Goal: Find specific page/section: Find specific page/section

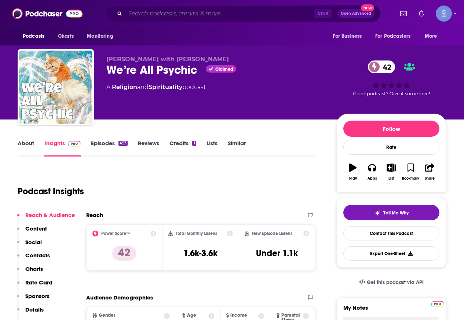
click at [172, 14] on input "Search podcasts, credits, & more..." at bounding box center [219, 14] width 189 height 12
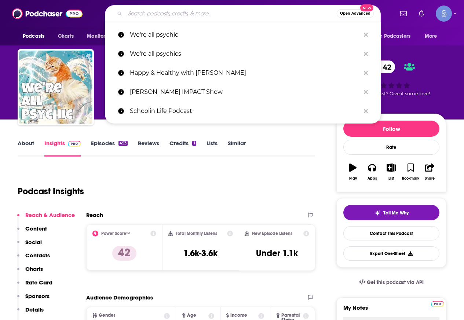
paste input "Hey Human Podcast"
type input "Hey Human Podcast"
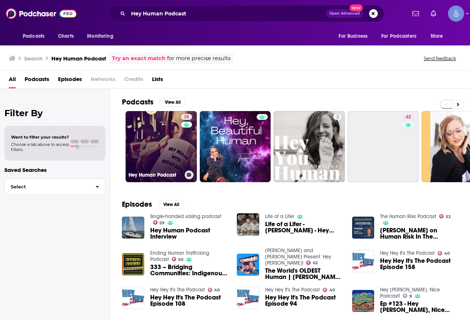
click at [191, 138] on div "35" at bounding box center [187, 142] width 13 height 57
